Goal: Task Accomplishment & Management: Manage account settings

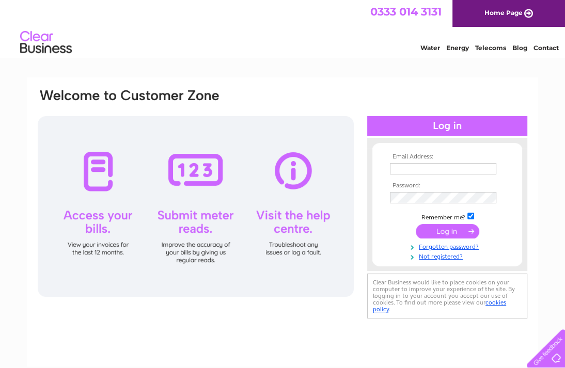
click at [411, 165] on input "text" at bounding box center [443, 168] width 106 height 11
click at [455, 166] on input "euan@ggayr.co.uk" at bounding box center [443, 169] width 107 height 12
drag, startPoint x: 455, startPoint y: 166, endPoint x: 367, endPoint y: 170, distance: 87.8
click at [367, 170] on div "Email Address: euan@ggayr.co.uk Password:" at bounding box center [447, 205] width 160 height 114
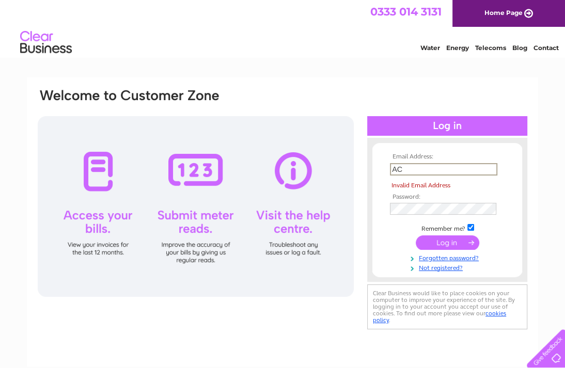
type input "A"
type input "accounts@ggayr.co.uk"
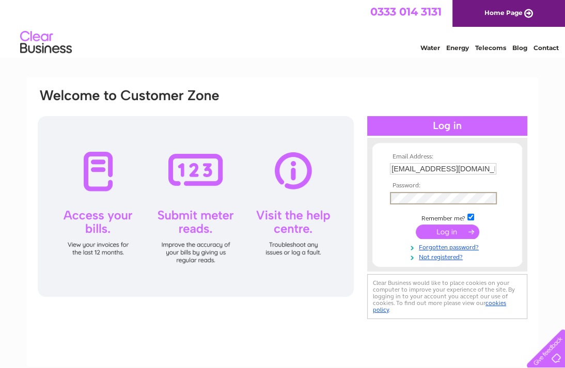
click at [415, 225] on input "submit" at bounding box center [446, 232] width 63 height 14
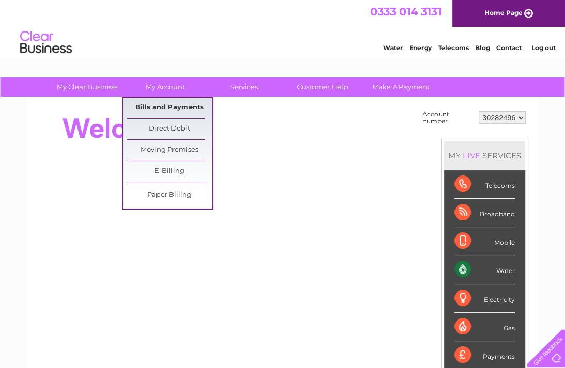
click at [169, 104] on link "Bills and Payments" at bounding box center [169, 108] width 85 height 21
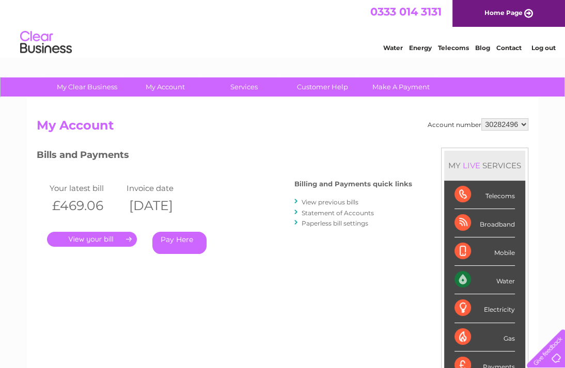
click at [306, 200] on link "View previous bills" at bounding box center [329, 202] width 57 height 8
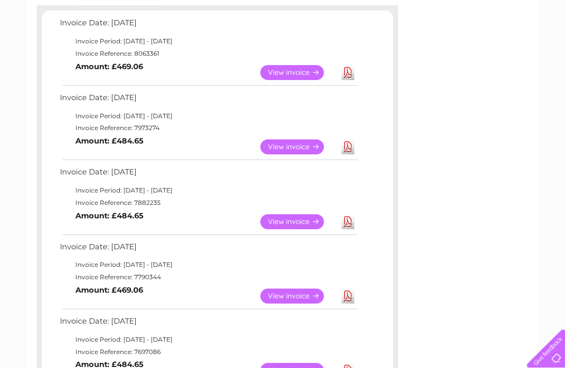
scroll to position [52, 0]
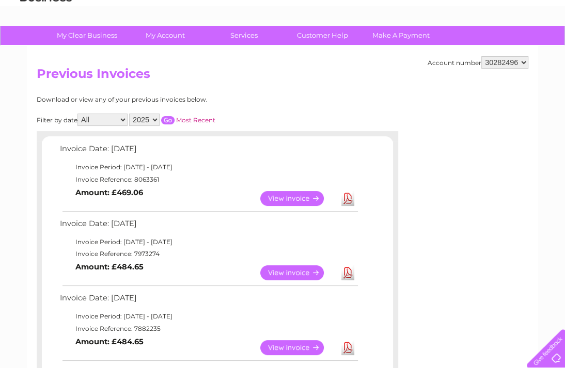
click at [155, 120] on select "2025 2024 2023" at bounding box center [144, 120] width 30 height 12
drag, startPoint x: 118, startPoint y: 123, endPoint x: 123, endPoint y: 119, distance: 7.3
click at [118, 123] on select "All January February March April May June July August September October Novembe…" at bounding box center [102, 120] width 50 height 12
select select "12"
click at [78, 114] on select "All January February March April May June July August September October Novembe…" at bounding box center [102, 120] width 50 height 12
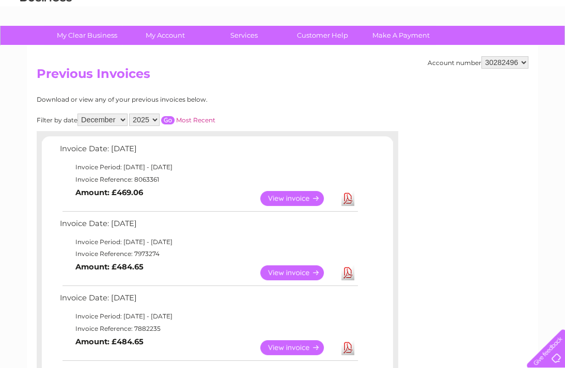
click at [157, 120] on select "2025 2024 2023" at bounding box center [144, 120] width 30 height 12
select select "2024"
click at [131, 114] on select "2025 2024 2023" at bounding box center [144, 120] width 30 height 12
click at [171, 119] on input "button" at bounding box center [167, 120] width 13 height 8
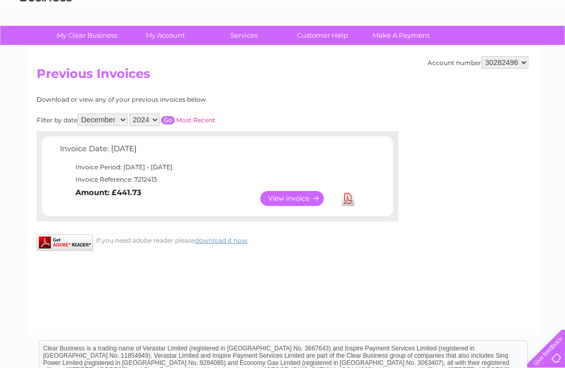
click at [302, 194] on link "View" at bounding box center [298, 198] width 76 height 15
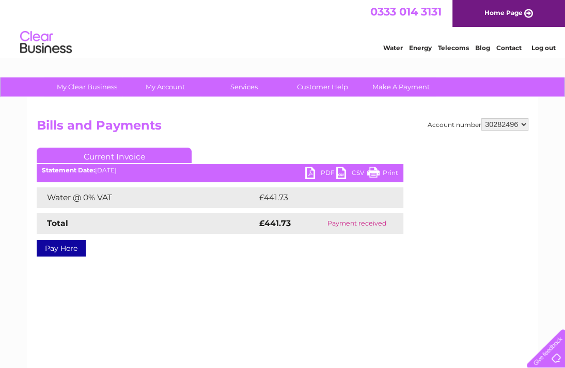
click at [327, 172] on link "PDF" at bounding box center [320, 174] width 31 height 15
